Goal: Task Accomplishment & Management: Use online tool/utility

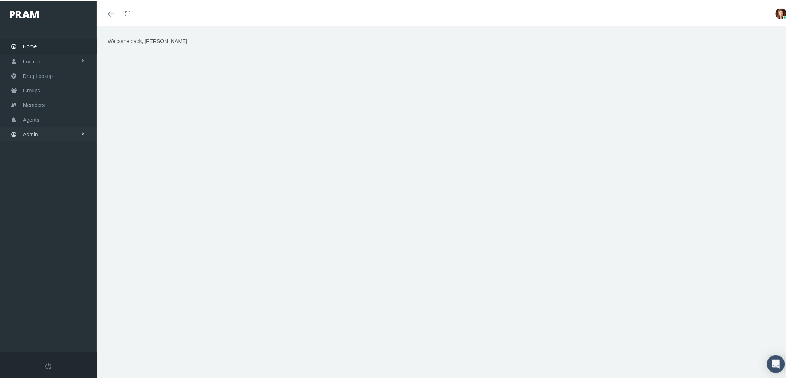
click at [58, 135] on link "Admin" at bounding box center [48, 133] width 97 height 14
click at [50, 160] on link "Agents" at bounding box center [48, 162] width 97 height 13
click at [63, 202] on span "Bank Info Requests" at bounding box center [51, 204] width 45 height 13
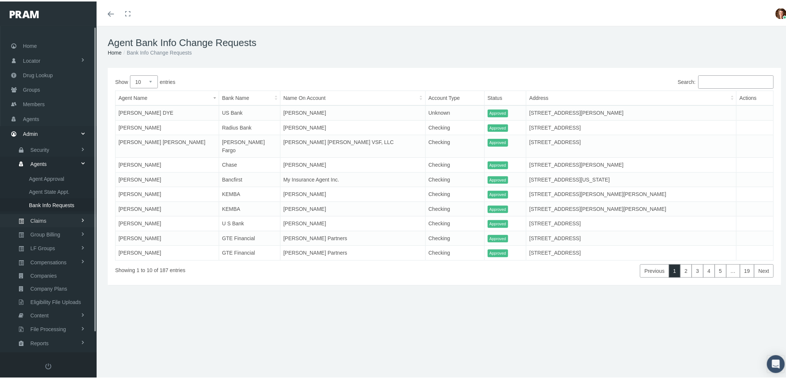
click at [53, 219] on link "Claims" at bounding box center [48, 219] width 97 height 13
click at [53, 186] on span "PBM Invoices" at bounding box center [45, 191] width 32 height 13
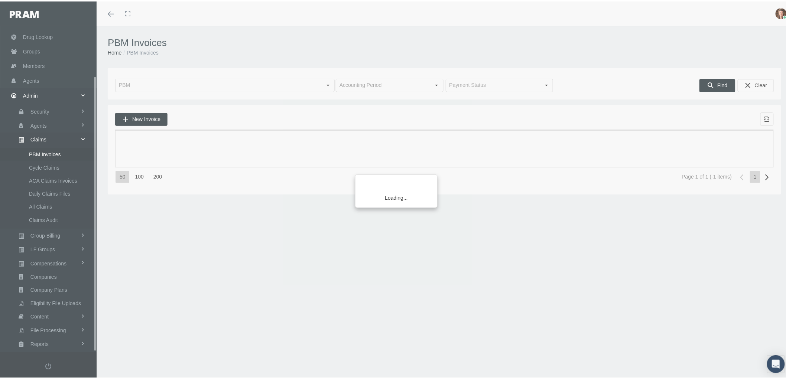
scroll to position [59, 0]
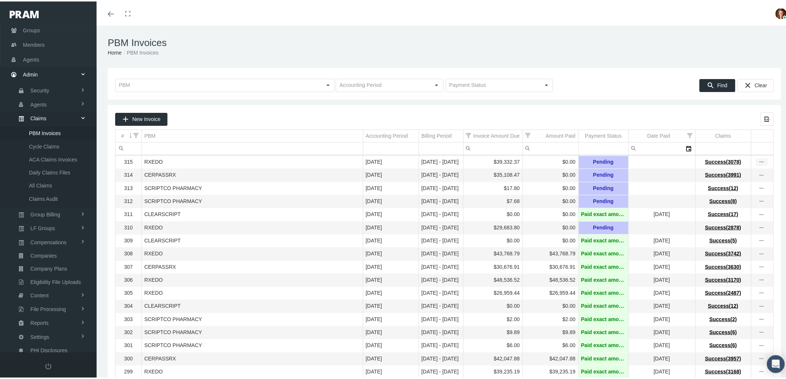
click at [758, 164] on icon "more" at bounding box center [761, 160] width 7 height 7
click at [749, 172] on div "View Invoice" at bounding box center [724, 174] width 73 height 16
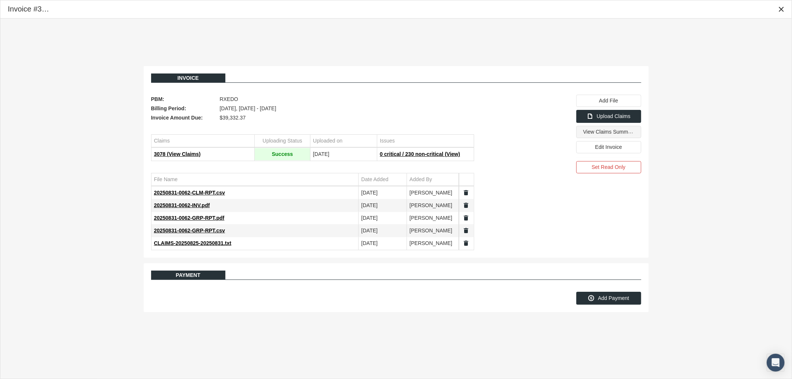
click at [594, 134] on span "View Claims Summary" at bounding box center [609, 132] width 52 height 6
click at [779, 12] on icon "Close" at bounding box center [781, 9] width 7 height 7
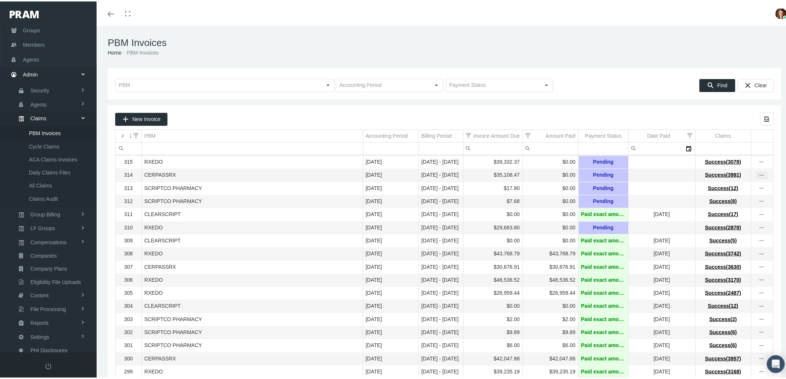
click at [758, 175] on icon "more" at bounding box center [761, 174] width 7 height 7
click at [732, 188] on div "View Invoice" at bounding box center [724, 188] width 73 height 16
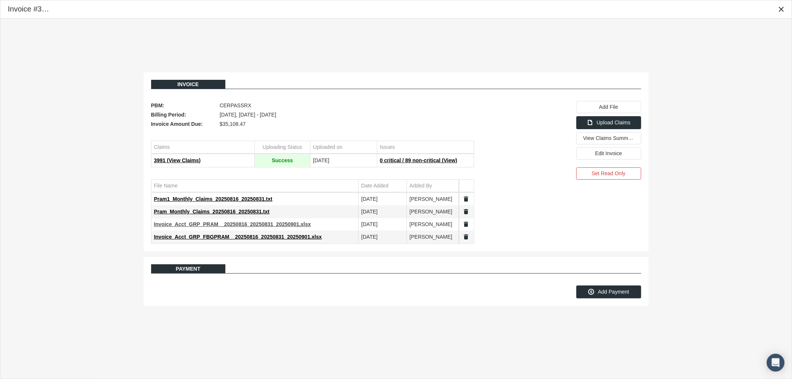
click at [216, 224] on span "Invoice_Acct_GRP_PRAM__20250816_20250831_20250901.xlsx" at bounding box center [232, 224] width 157 height 6
click at [254, 236] on span "Invoice_Acct_GRP_FBGPRAM__20250816_20250831_20250901.xlsx" at bounding box center [238, 237] width 168 height 6
click at [618, 141] on span "View Claims Summary" at bounding box center [609, 138] width 52 height 6
click at [781, 10] on icon "Close" at bounding box center [781, 9] width 7 height 7
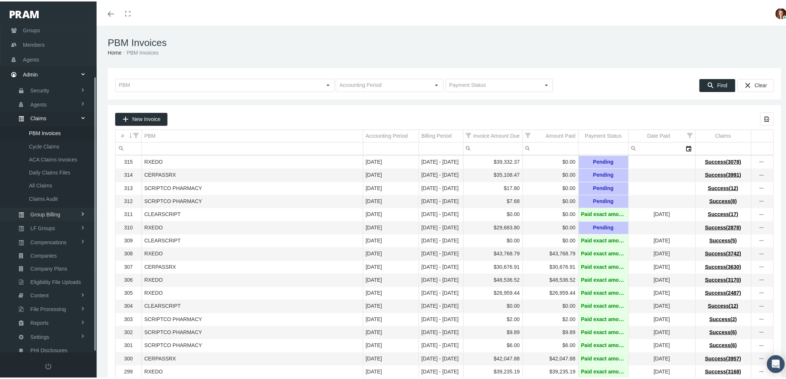
click at [59, 212] on span "Group Billing" at bounding box center [45, 213] width 30 height 13
click at [69, 145] on span "Billing Activity By Group" at bounding box center [56, 146] width 55 height 13
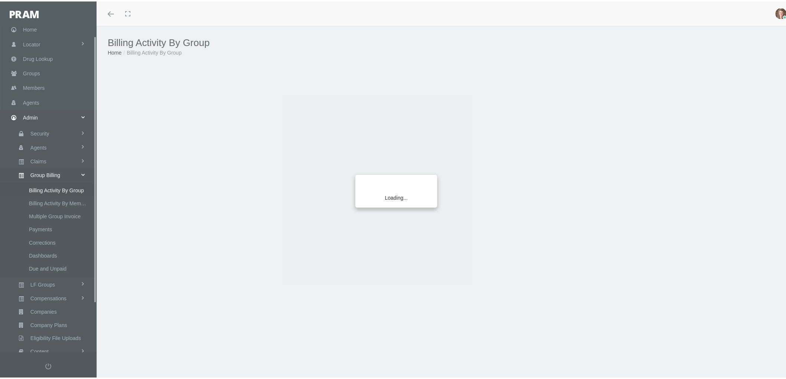
click at [81, 129] on div "Loading..." at bounding box center [393, 189] width 786 height 379
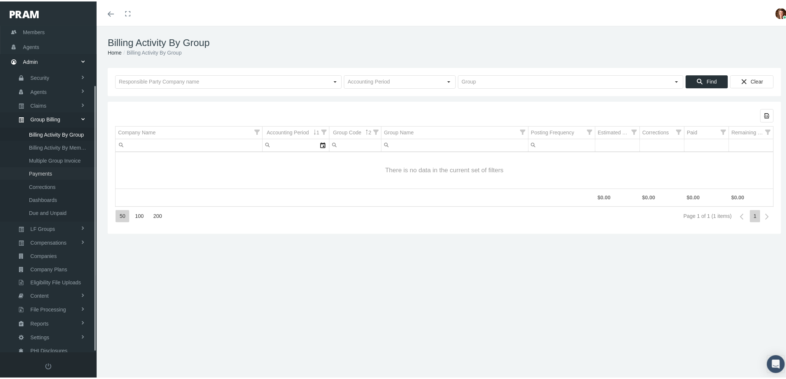
click at [54, 171] on link "Payments" at bounding box center [48, 172] width 97 height 13
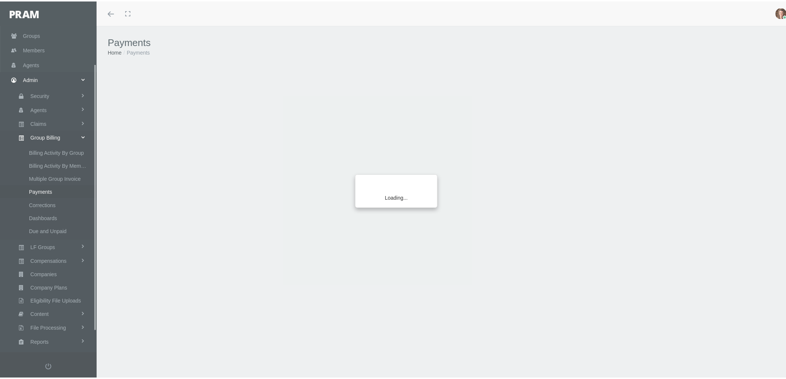
scroll to position [72, 0]
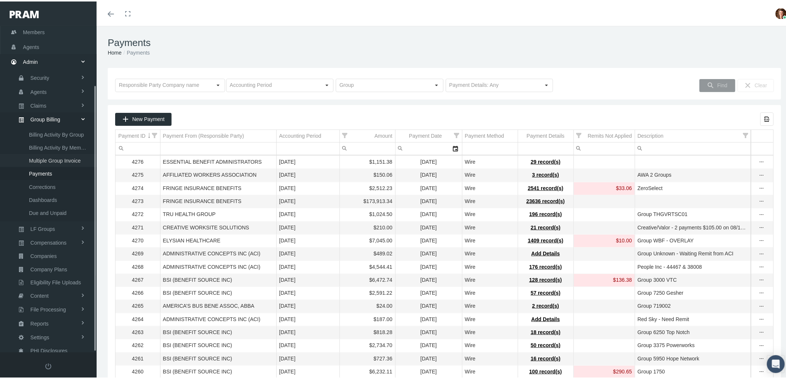
click at [64, 153] on span "Multiple Group Invoice" at bounding box center [55, 159] width 52 height 13
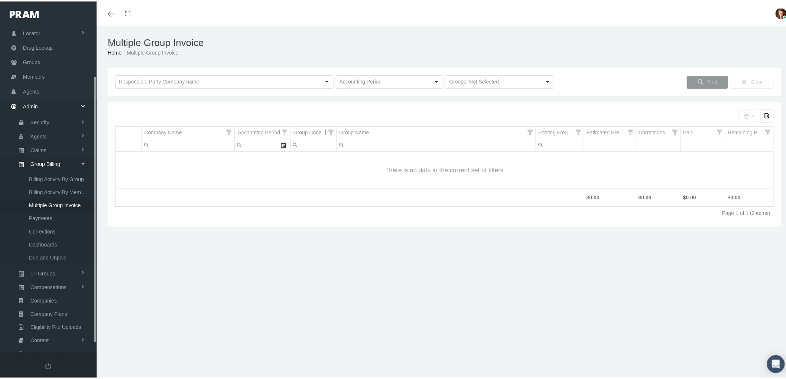
scroll to position [72, 0]
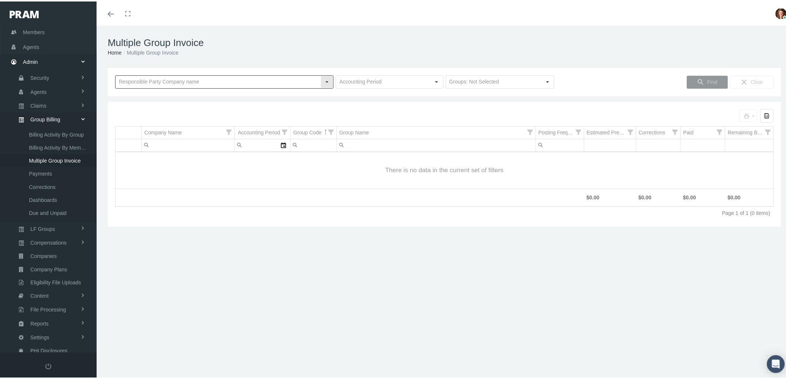
click at [179, 82] on input "text" at bounding box center [218, 80] width 205 height 13
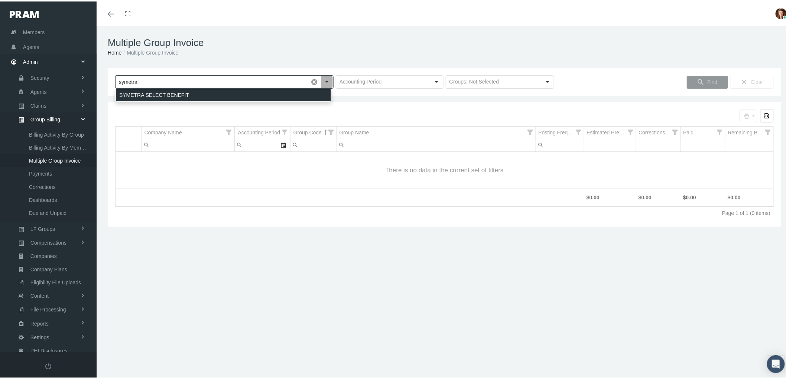
click at [175, 98] on div "SYMETRA SELECT BENEFIT" at bounding box center [223, 94] width 215 height 12
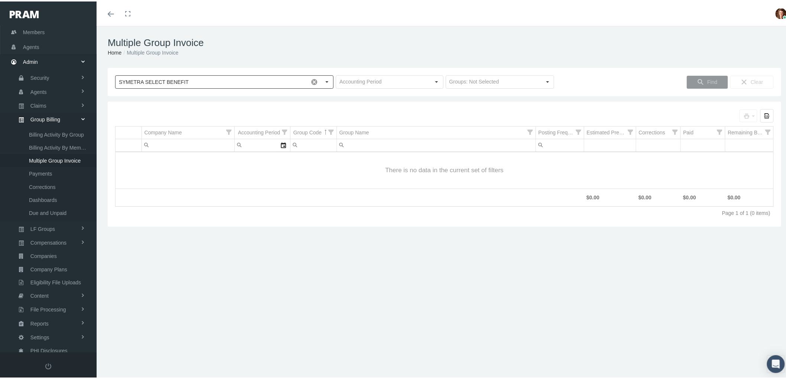
type input "SYMETRA SELECT BENEFIT"
click at [436, 81] on div "Select" at bounding box center [437, 81] width 12 height 12
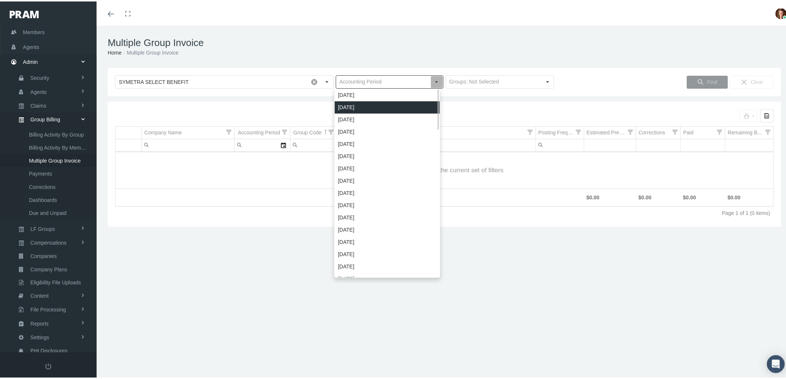
click at [402, 105] on div "[DATE]" at bounding box center [387, 106] width 105 height 12
type input "[DATE]"
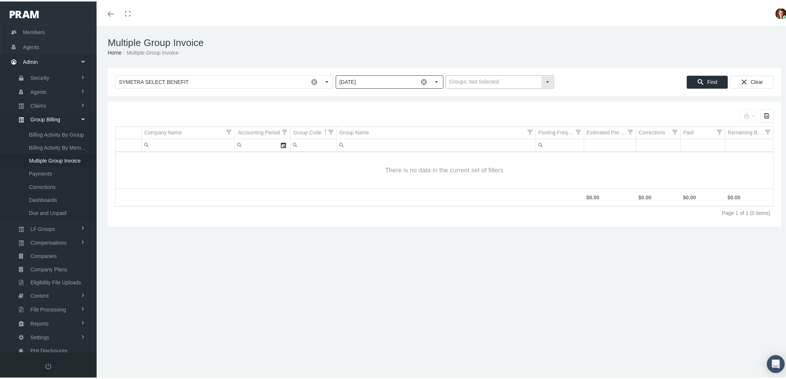
click at [534, 85] on input "text" at bounding box center [493, 80] width 95 height 13
click at [575, 91] on div "SYMETRA SELECT BENEFIT Pull down to refresh... Release to refresh... Refreshing…" at bounding box center [444, 80] width 673 height 28
click at [700, 82] on div "Find" at bounding box center [707, 81] width 40 height 12
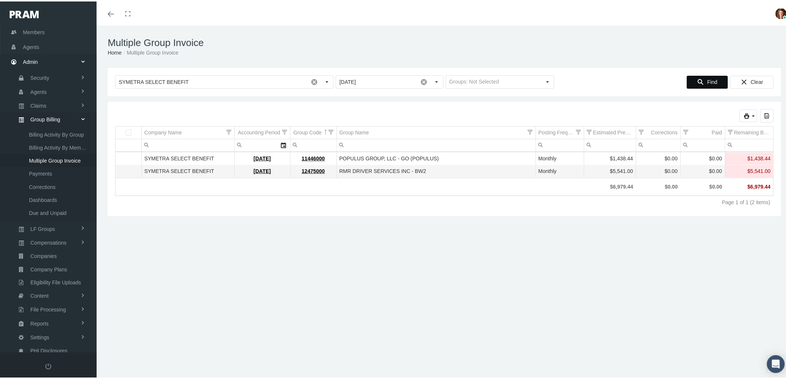
click at [528, 85] on input "text" at bounding box center [493, 80] width 95 height 13
click at [525, 91] on div "Level Funded Groups" at bounding box center [496, 94] width 106 height 12
type input "Level Funded Groups"
click at [707, 80] on span "Find" at bounding box center [712, 81] width 10 height 6
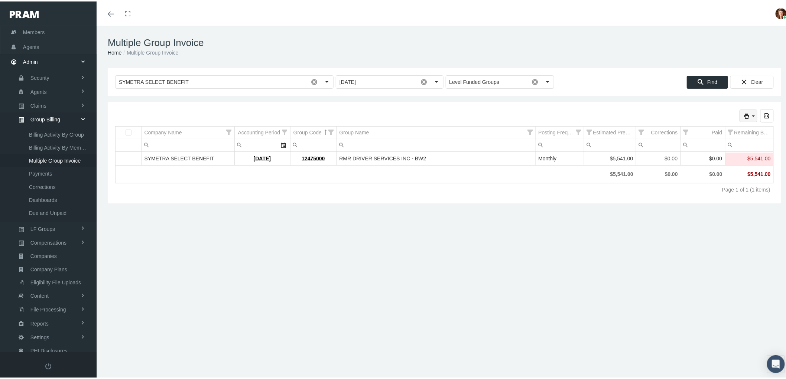
click at [750, 117] on icon "print" at bounding box center [753, 114] width 7 height 7
click at [714, 129] on div "Invoice" at bounding box center [709, 127] width 84 height 12
click at [750, 113] on icon "print" at bounding box center [753, 114] width 7 height 7
click at [717, 137] on div "Invoice Details (by Group)" at bounding box center [709, 139] width 84 height 12
click at [750, 116] on icon "print" at bounding box center [753, 114] width 7 height 7
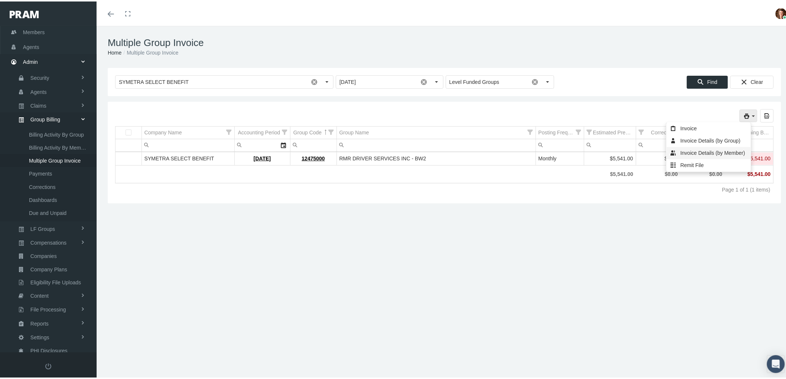
click at [720, 153] on div "Invoice Details (by Member)" at bounding box center [709, 152] width 84 height 12
click at [750, 116] on icon "print" at bounding box center [753, 114] width 7 height 7
click at [699, 164] on div "Remit File" at bounding box center [709, 164] width 84 height 12
